Goal: Navigation & Orientation: Find specific page/section

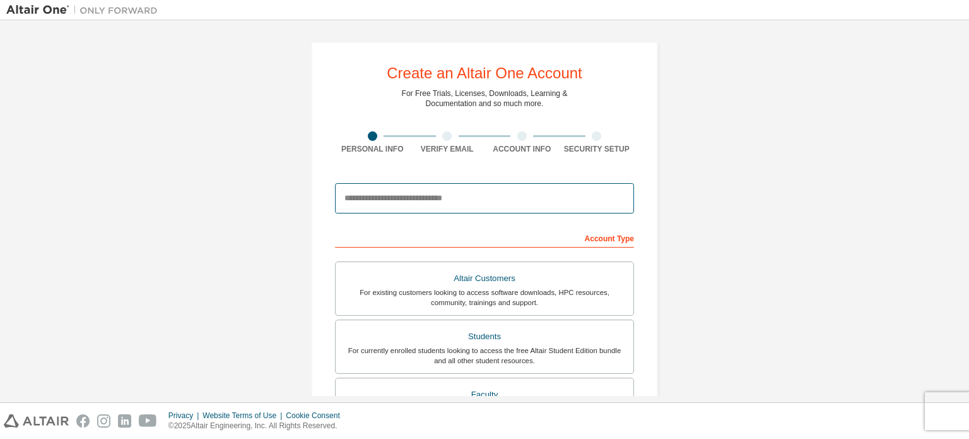
click at [444, 191] on input "email" at bounding box center [484, 198] width 299 height 30
type input "**********"
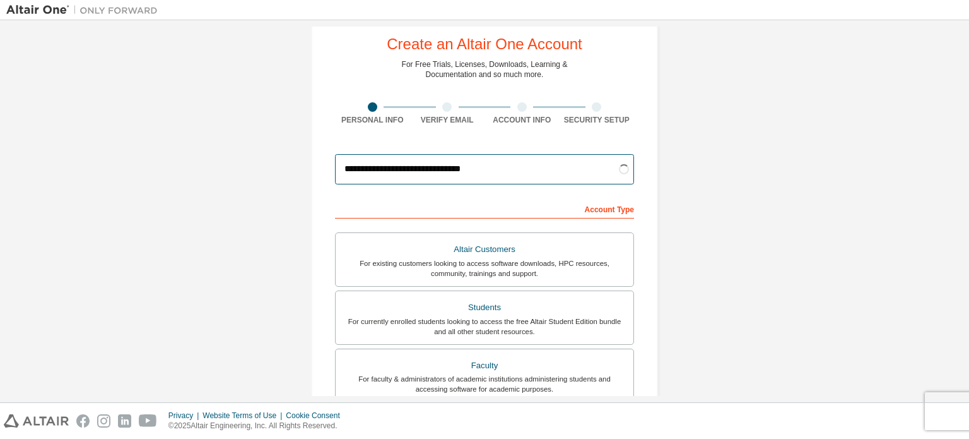
scroll to position [30, 0]
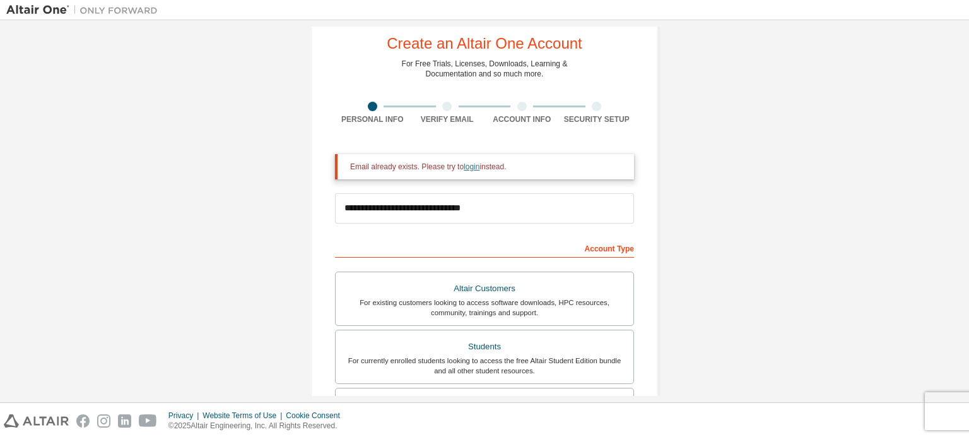
click at [468, 170] on link "login" at bounding box center [472, 166] width 16 height 9
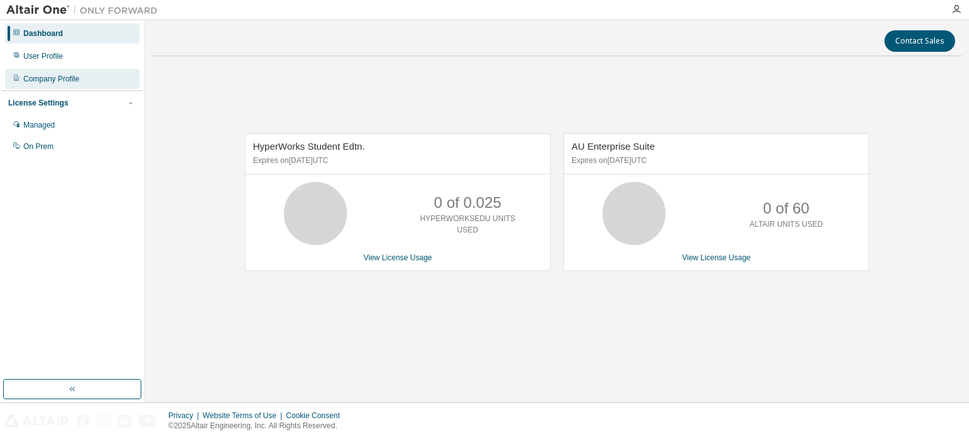
click at [71, 81] on div "Company Profile" at bounding box center [51, 79] width 56 height 10
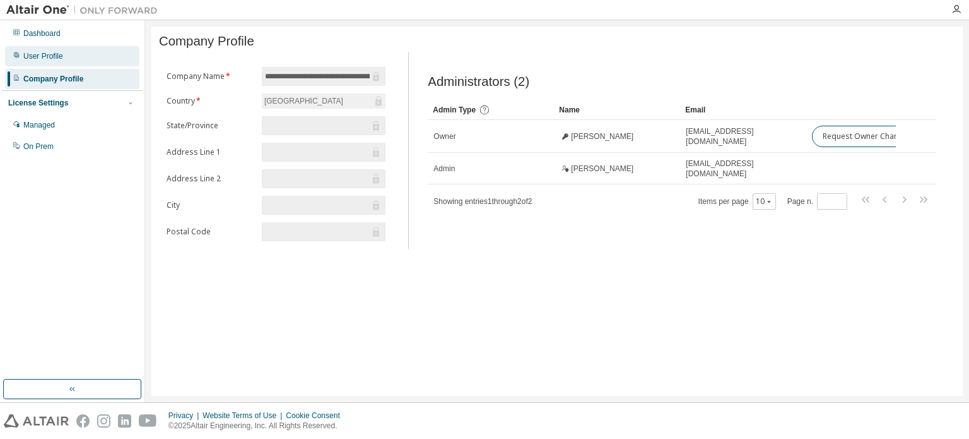
click at [69, 60] on div "User Profile" at bounding box center [72, 56] width 134 height 20
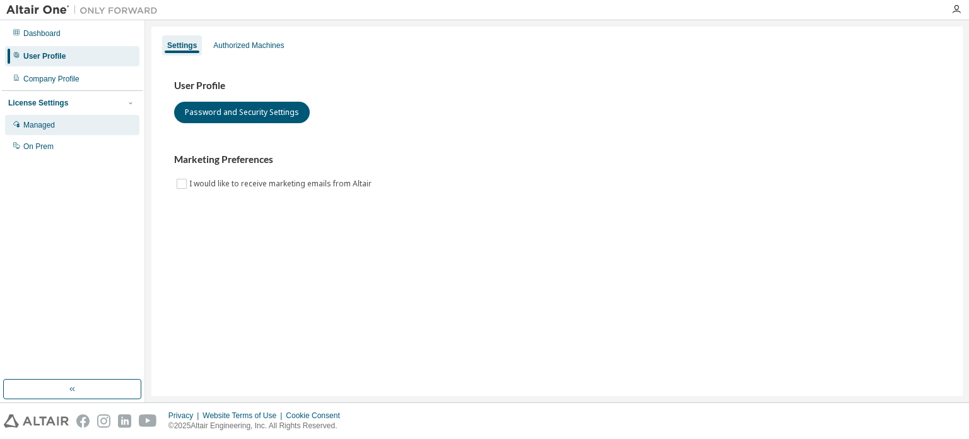
click at [81, 121] on div "Managed" at bounding box center [72, 125] width 134 height 20
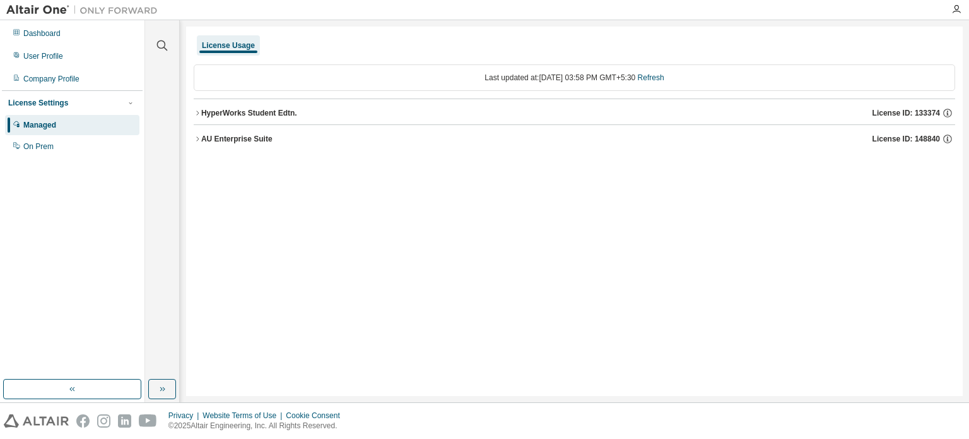
click at [210, 114] on div "HyperWorks Student Edtn." at bounding box center [249, 113] width 96 height 10
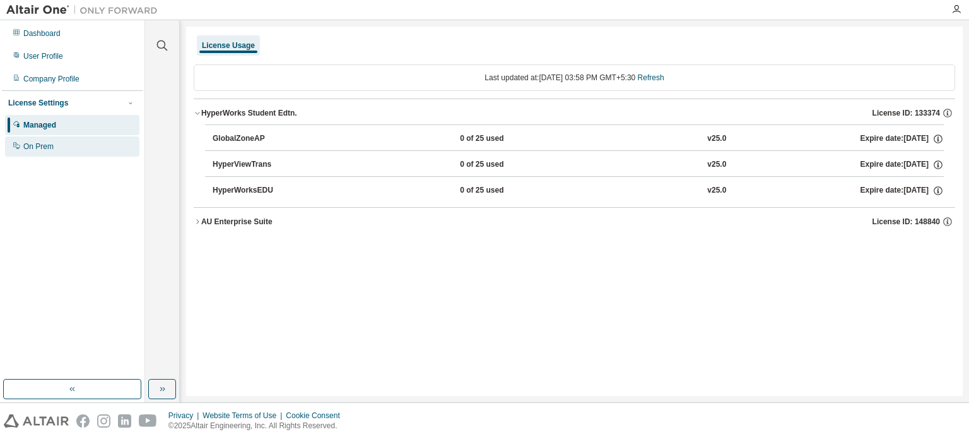
click at [74, 146] on div "On Prem" at bounding box center [72, 146] width 134 height 20
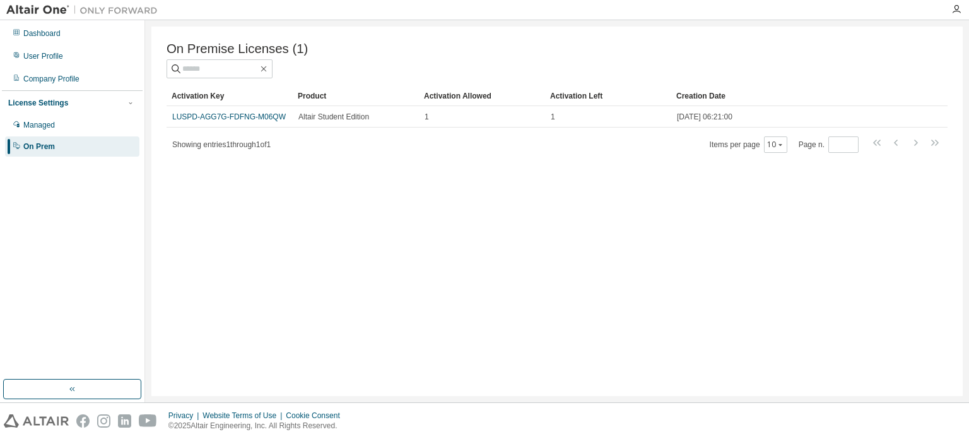
click at [20, 4] on img at bounding box center [85, 10] width 158 height 13
click at [961, 11] on icon "button" at bounding box center [957, 9] width 10 height 10
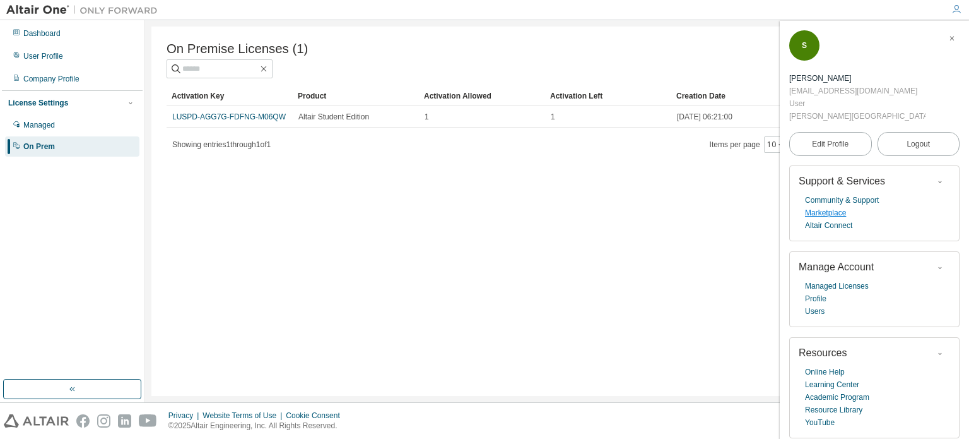
click at [835, 210] on link "Marketplace" at bounding box center [825, 212] width 41 height 13
